Goal: Transaction & Acquisition: Purchase product/service

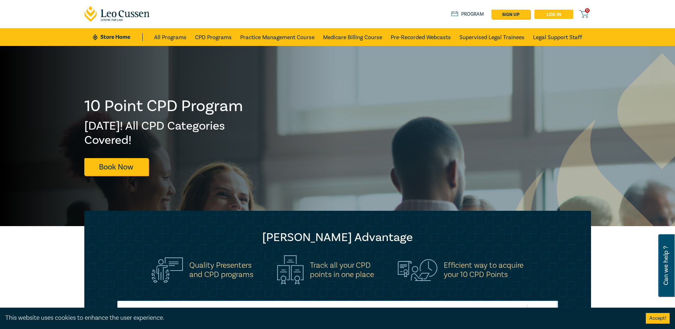
click at [551, 15] on link "Log in" at bounding box center [554, 14] width 39 height 9
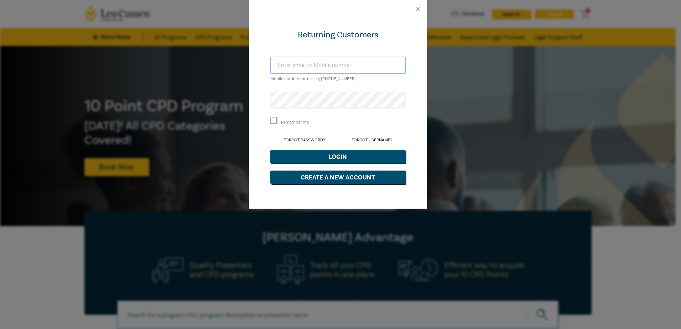
type input "tess@mgrsolicitors.com.au"
click at [272, 121] on input "Remember me" at bounding box center [273, 120] width 7 height 7
checkbox input "true"
click at [321, 158] on button "Login" at bounding box center [337, 157] width 135 height 14
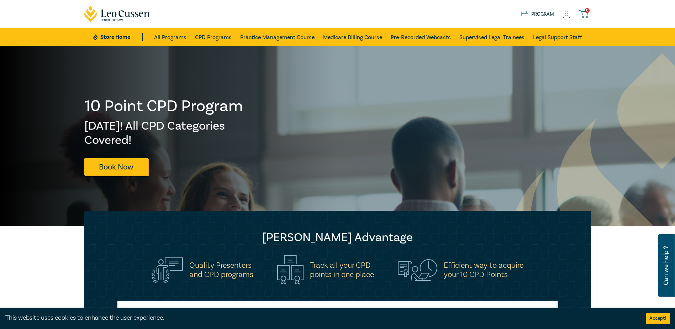
click at [352, 146] on div "10 Point CPD Program [DATE]! All CPD Categories Covered! Book Now" at bounding box center [338, 136] width 516 height 79
click at [538, 14] on link "Program" at bounding box center [538, 14] width 33 height 8
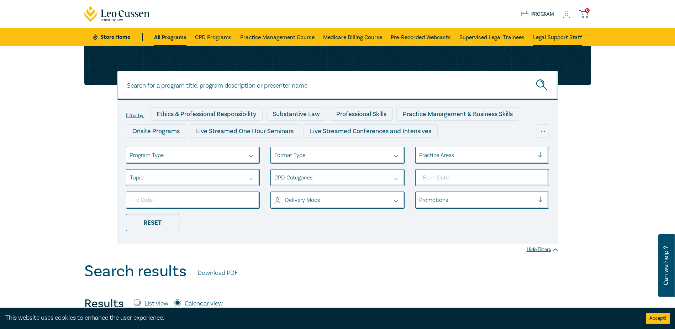
click at [559, 37] on link "Legal Support Staff" at bounding box center [557, 37] width 49 height 18
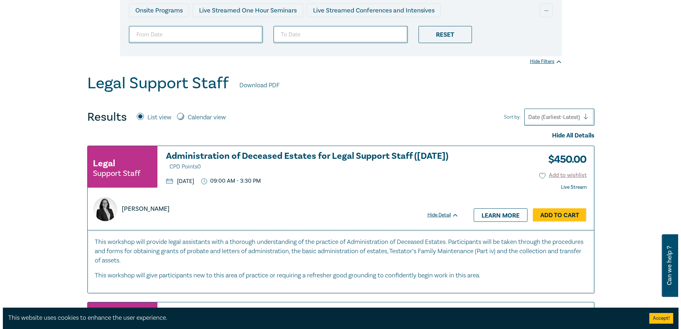
scroll to position [142, 0]
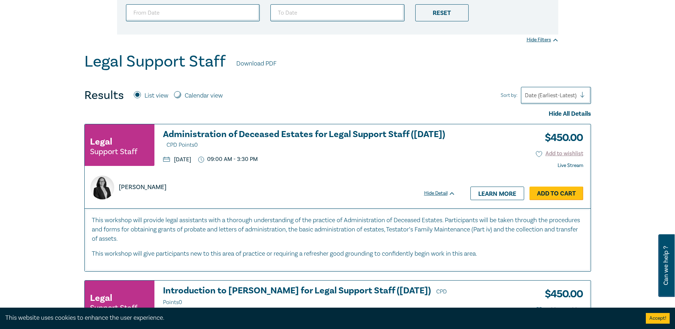
click at [554, 192] on link "Add to Cart" at bounding box center [557, 194] width 54 height 14
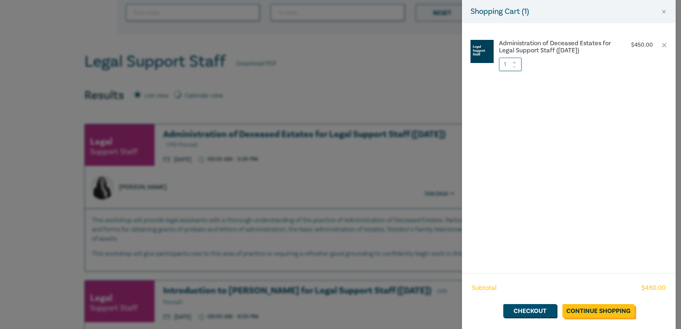
click at [597, 312] on link "Continue Shopping" at bounding box center [598, 311] width 72 height 14
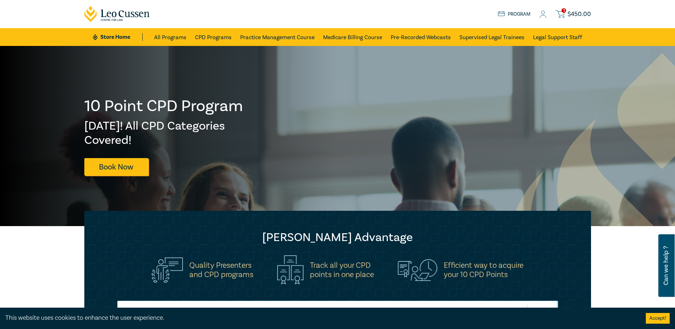
click at [573, 15] on span "$ 450.00" at bounding box center [579, 14] width 23 height 8
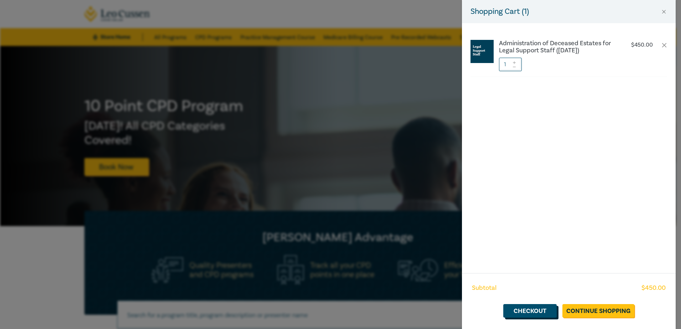
click at [524, 309] on link "Checkout" at bounding box center [529, 311] width 53 height 14
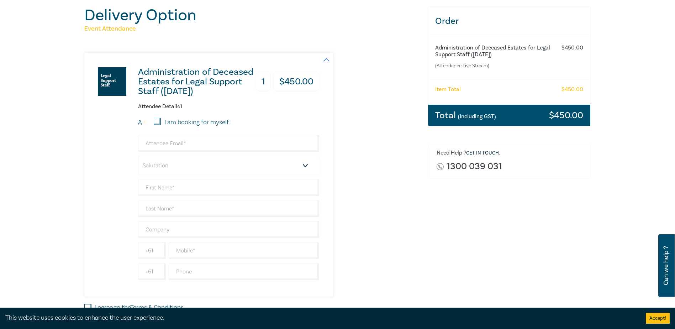
scroll to position [71, 0]
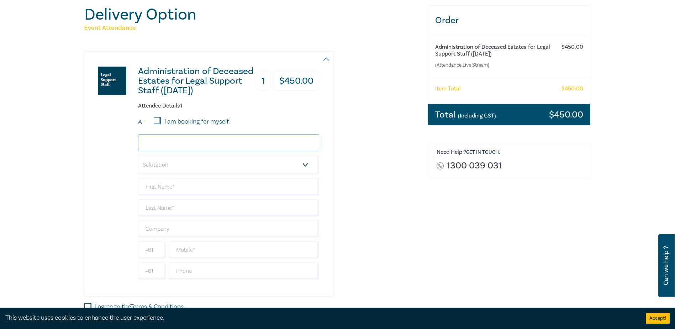
click at [164, 141] on input "email" at bounding box center [228, 142] width 181 height 17
type input "[EMAIL_ADDRESS][DOMAIN_NAME]"
click at [171, 165] on select "Salutation Mr. Mrs. Ms. Miss Dr. Prof. Other" at bounding box center [228, 164] width 181 height 19
select select "Ms."
click at [138, 155] on select "Salutation Mr. Mrs. Ms. Miss Dr. Prof. Other" at bounding box center [228, 164] width 181 height 19
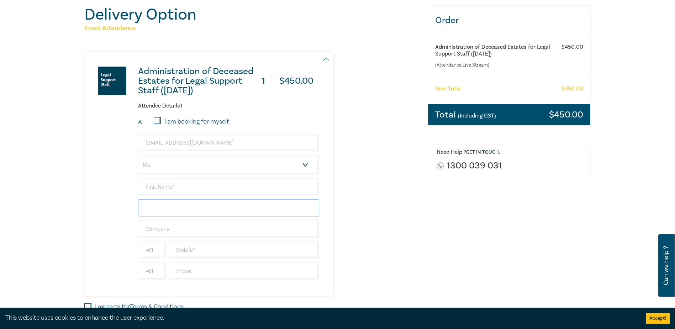
click at [158, 209] on input "text" at bounding box center [228, 207] width 181 height 17
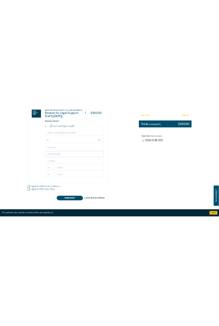
scroll to position [142, 0]
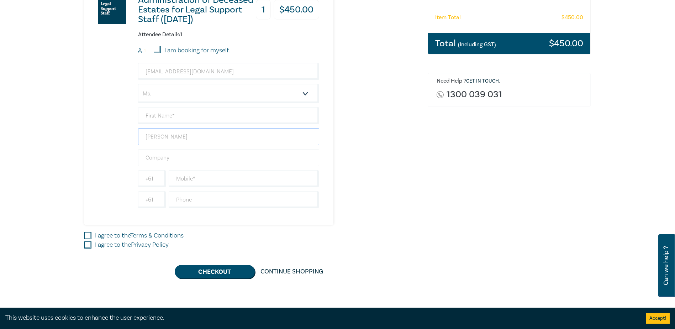
type input "[PERSON_NAME]"
click at [161, 154] on input "text" at bounding box center [228, 157] width 181 height 17
type input "MGR Solicitors"
type input "[PERSON_NAME]"
click at [206, 201] on input "text" at bounding box center [244, 199] width 151 height 17
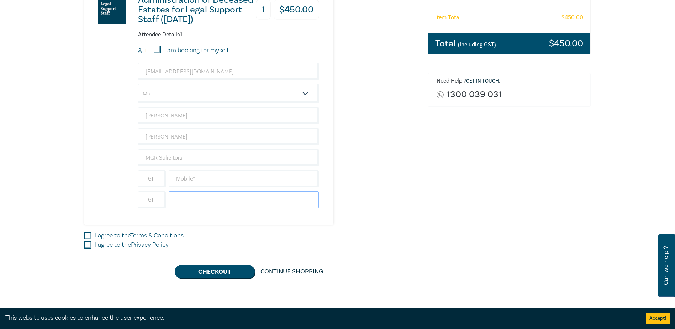
type input "0357212149"
click at [88, 235] on input "I agree to the Terms & Conditions" at bounding box center [87, 235] width 7 height 7
checkbox input "true"
click at [88, 246] on input "I agree to the Privacy Policy" at bounding box center [87, 244] width 7 height 7
checkbox input "true"
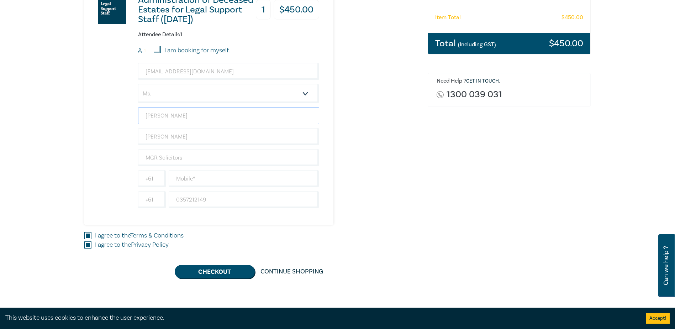
drag, startPoint x: 176, startPoint y: 115, endPoint x: 129, endPoint y: 113, distance: 47.0
click at [129, 113] on div "Administration of Deceased Estates for Legal Support Staff ([DATE]) 1 $ 450.00 …" at bounding box center [201, 103] width 235 height 244
drag, startPoint x: 147, startPoint y: 135, endPoint x: 124, endPoint y: 131, distance: 23.3
click at [124, 131] on div "Administration of Deceased Estates for Legal Support Staff ([DATE]) 1 $ 450.00 …" at bounding box center [201, 103] width 235 height 244
click at [149, 115] on input "text" at bounding box center [228, 115] width 181 height 17
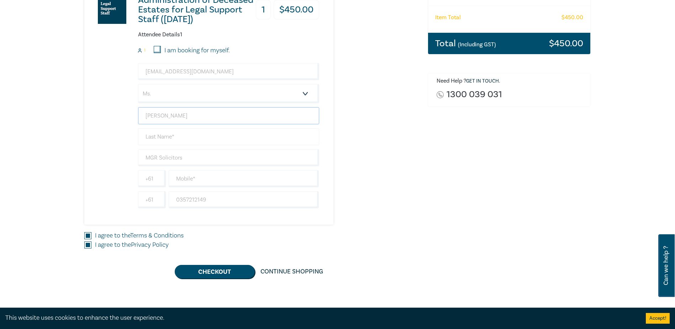
type input "[PERSON_NAME]"
click at [158, 137] on input "text" at bounding box center [228, 136] width 181 height 17
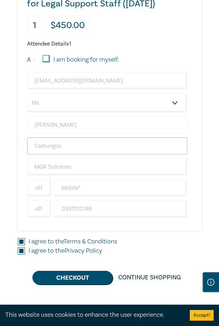
scroll to position [107, 0]
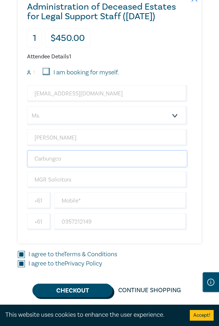
type input "Carbungco"
click at [79, 292] on button "Checkout" at bounding box center [72, 291] width 80 height 14
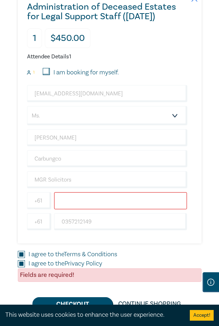
click at [78, 197] on input "text" at bounding box center [120, 200] width 133 height 17
type input "0357212149"
click at [76, 300] on button "Checkout" at bounding box center [72, 304] width 80 height 14
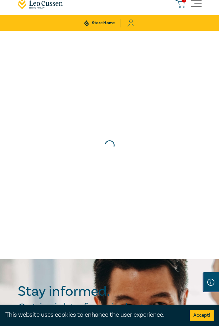
scroll to position [0, 0]
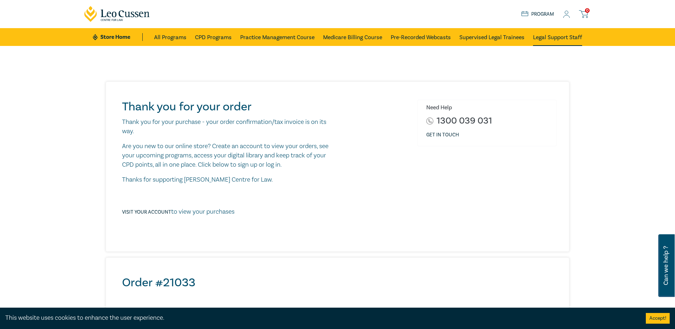
click at [537, 37] on link "Legal Support Staff" at bounding box center [557, 37] width 49 height 18
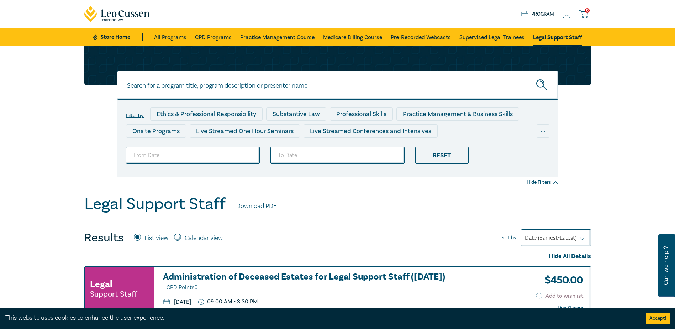
click at [176, 88] on input at bounding box center [337, 85] width 441 height 29
click at [527, 74] on button "submit" at bounding box center [542, 85] width 31 height 22
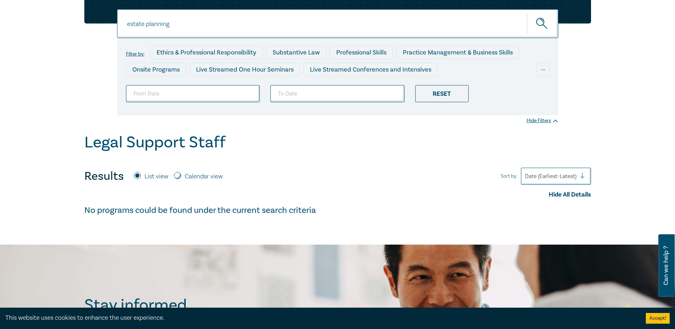
scroll to position [36, 0]
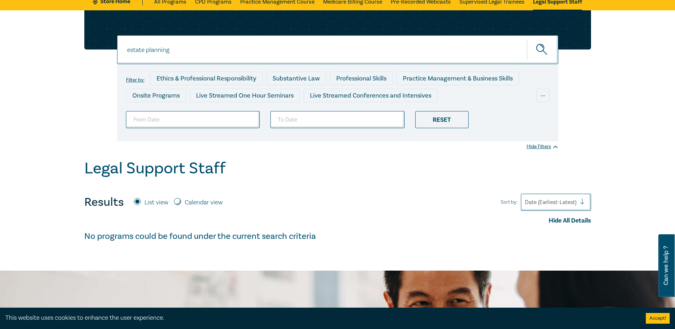
drag, startPoint x: 182, startPoint y: 49, endPoint x: 86, endPoint y: 44, distance: 95.9
click at [86, 44] on div "estate planning estate planning estate planning Filter by: Ethics & Professiona…" at bounding box center [338, 75] width 516 height 131
click at [527, 39] on button "submit" at bounding box center [542, 50] width 31 height 22
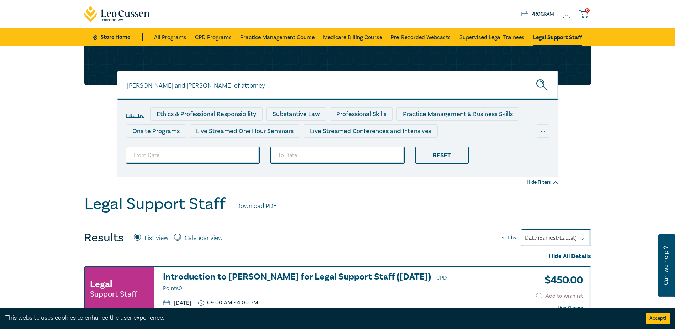
click at [527, 74] on button "submit" at bounding box center [542, 85] width 31 height 22
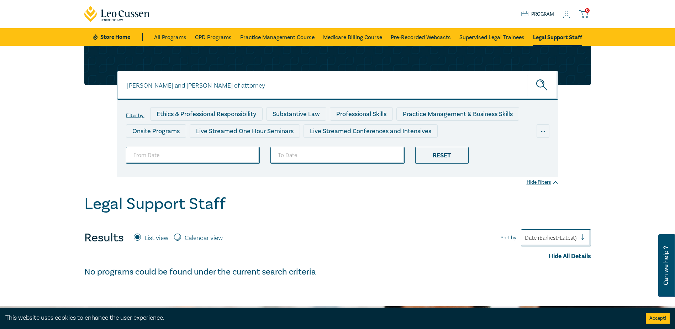
drag, startPoint x: 151, startPoint y: 86, endPoint x: 112, endPoint y: 87, distance: 38.5
click at [112, 87] on div "wills and powers of attorney wills and powers of attorney wills and powers of a…" at bounding box center [338, 111] width 516 height 131
click at [527, 74] on button "submit" at bounding box center [542, 85] width 31 height 22
drag, startPoint x: 183, startPoint y: 87, endPoint x: 110, endPoint y: 84, distance: 73.4
click at [110, 84] on div "powers of attorney powers of attorney powers of attorney Filter by: Ethics & Pr…" at bounding box center [338, 111] width 516 height 131
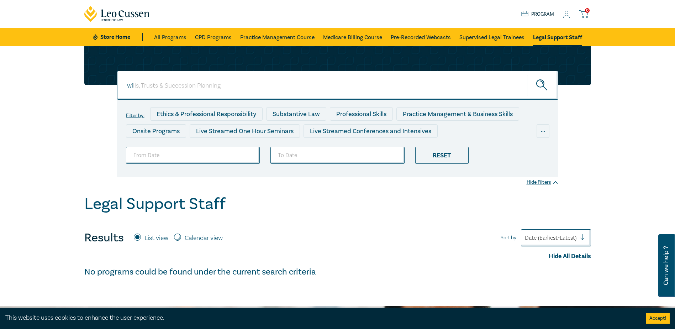
type input "w"
click at [527, 74] on button "submit" at bounding box center [542, 85] width 31 height 22
drag, startPoint x: 140, startPoint y: 86, endPoint x: 91, endPoint y: 87, distance: 48.8
click at [91, 87] on div "legal administration legal administration legal administration Filter by: Ethic…" at bounding box center [338, 111] width 516 height 131
click at [527, 74] on button "submit" at bounding box center [542, 85] width 31 height 22
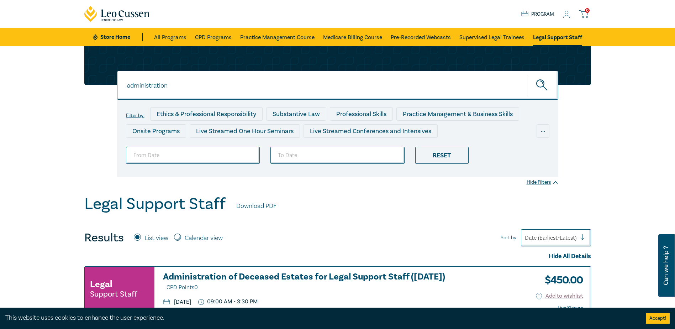
drag, startPoint x: 158, startPoint y: 86, endPoint x: 86, endPoint y: 82, distance: 72.4
click at [86, 82] on div "administration administration administration Filter by: Ethics & Professional R…" at bounding box center [338, 111] width 516 height 131
type input "wills"
click at [550, 37] on link "Legal Support Staff" at bounding box center [557, 37] width 49 height 18
